Goal: Communication & Community: Answer question/provide support

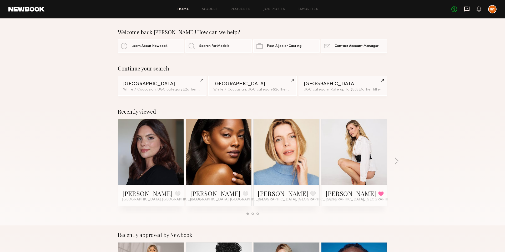
click at [465, 7] on icon at bounding box center [467, 9] width 5 height 5
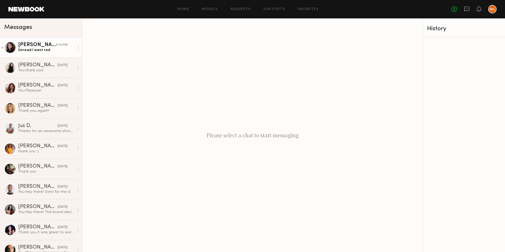
click at [43, 41] on link "[PERSON_NAME] 5:12 PM Unread: I went red" at bounding box center [41, 47] width 82 height 20
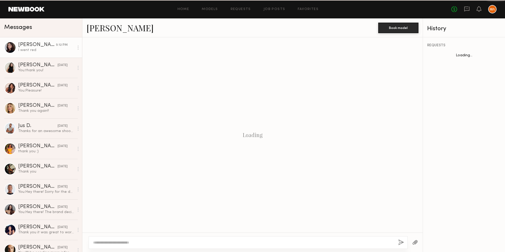
scroll to position [344, 0]
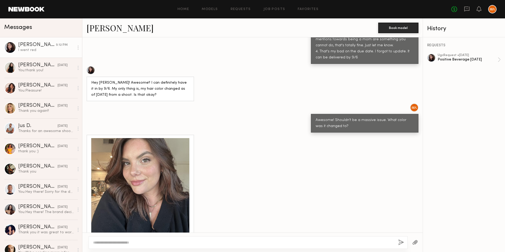
click at [179, 243] on textarea at bounding box center [243, 242] width 301 height 5
type textarea "*"
type textarea "**********"
click at [402, 242] on button "button" at bounding box center [401, 243] width 6 height 7
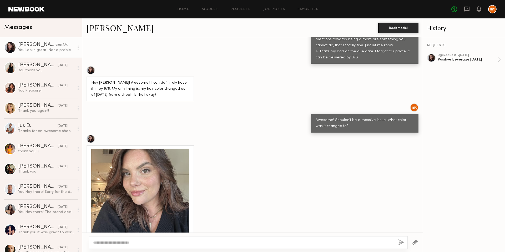
scroll to position [456, 0]
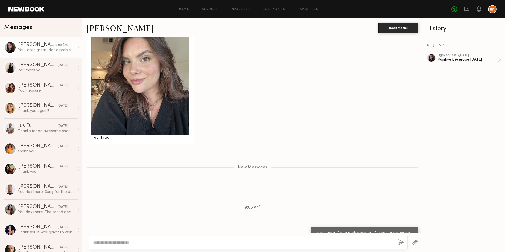
click at [321, 146] on div "New Messages" at bounding box center [252, 166] width 341 height 40
